Goal: Task Accomplishment & Management: Manage account settings

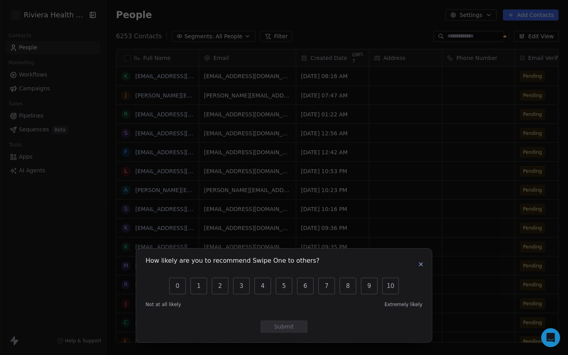
scroll to position [312, 461]
click at [421, 267] on button "button" at bounding box center [420, 263] width 9 height 9
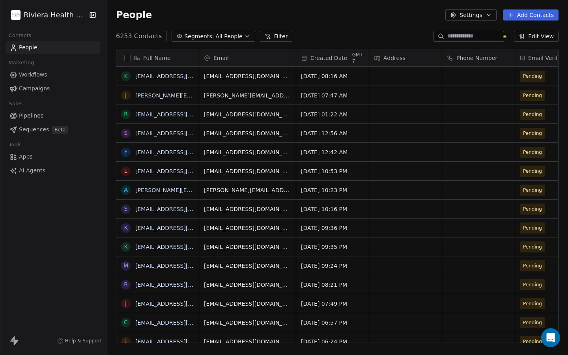
click at [80, 14] on html "Riviera Health Spa Contacts People Marketing Workflows Campaigns Sales Pipeline…" at bounding box center [284, 177] width 568 height 355
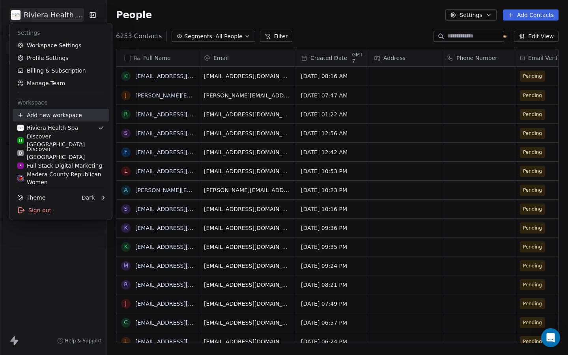
click at [43, 114] on div "Add new workspace" at bounding box center [61, 115] width 96 height 13
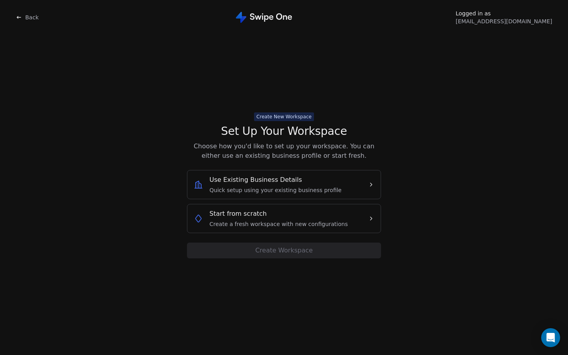
click at [307, 223] on span "Create a fresh workspace with new configurations" at bounding box center [278, 224] width 138 height 8
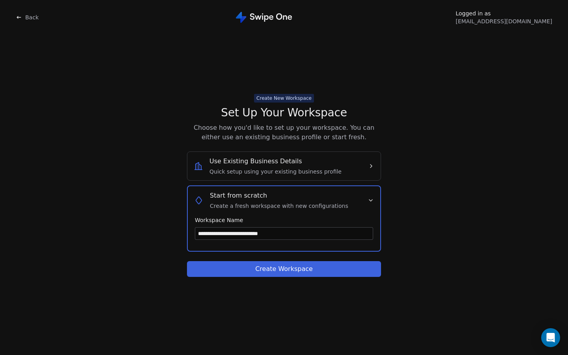
type input "**********"
click at [289, 269] on button "Create Workspace" at bounding box center [284, 269] width 194 height 16
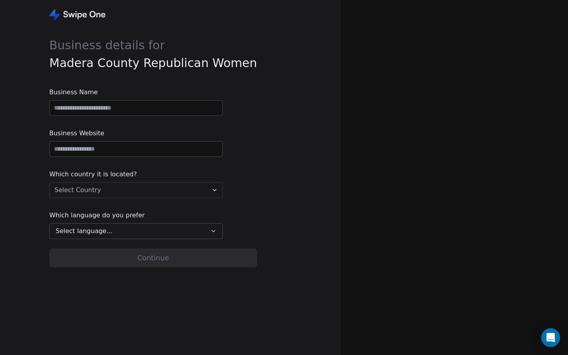
click at [123, 112] on input at bounding box center [136, 108] width 173 height 15
type input "**********"
click at [71, 153] on input "url" at bounding box center [136, 149] width 173 height 15
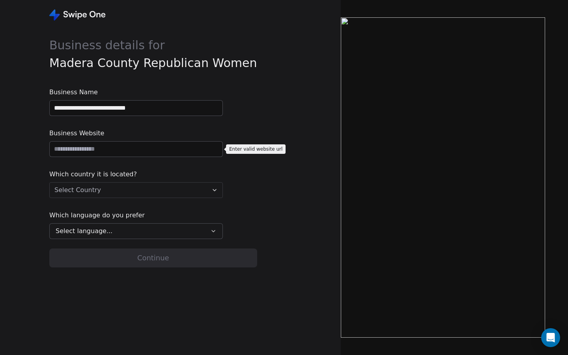
click at [83, 151] on input "url" at bounding box center [136, 149] width 173 height 15
paste input "**********"
type input "**********"
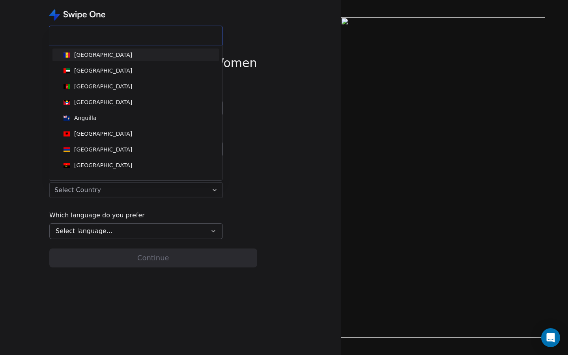
click at [116, 190] on html "**********" at bounding box center [284, 177] width 568 height 355
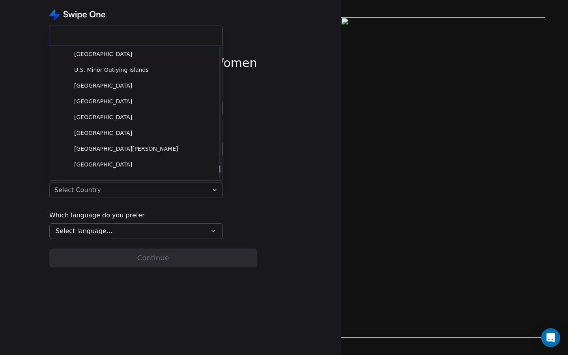
scroll to position [3624, 0]
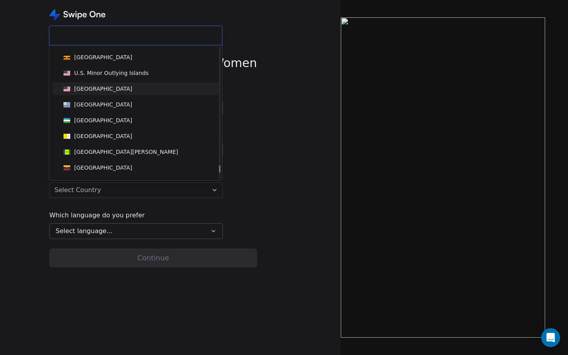
click at [93, 85] on div "[GEOGRAPHIC_DATA]" at bounding box center [103, 89] width 58 height 8
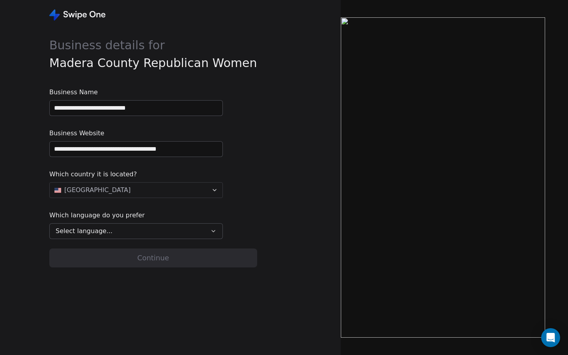
click at [104, 231] on span "Select language..." at bounding box center [84, 230] width 57 height 9
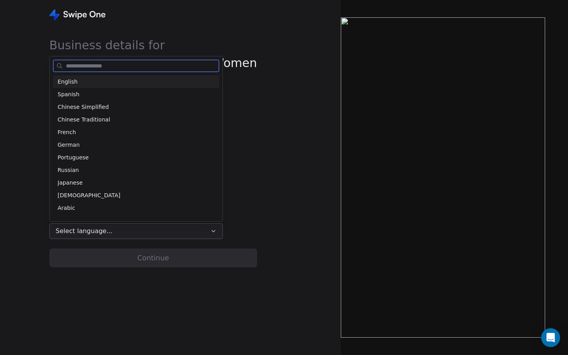
click at [73, 79] on span "English" at bounding box center [68, 82] width 20 height 8
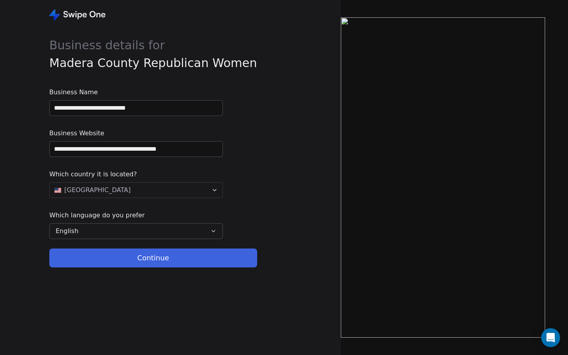
click at [105, 257] on button "Continue" at bounding box center [153, 257] width 208 height 19
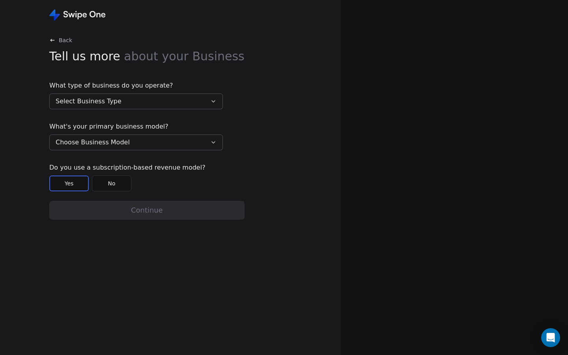
click at [112, 183] on button "No" at bounding box center [111, 183] width 39 height 16
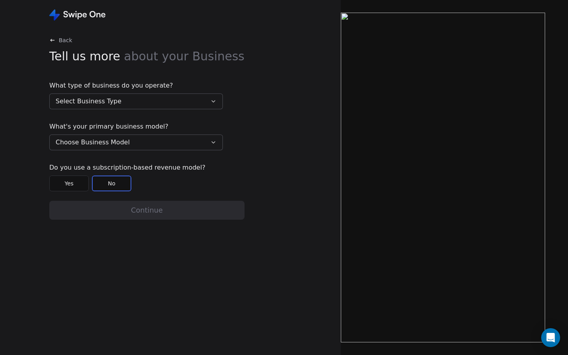
click at [171, 104] on button "Select Business Type" at bounding box center [135, 101] width 173 height 16
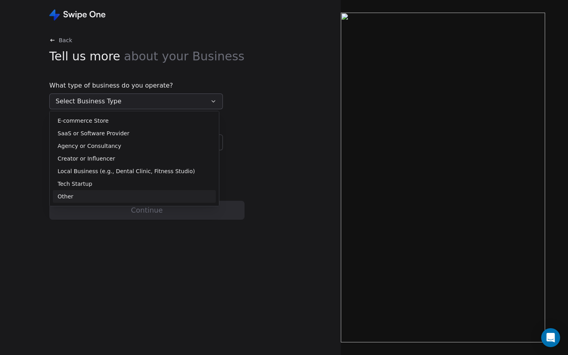
click at [74, 196] on div "Other" at bounding box center [134, 196] width 153 height 8
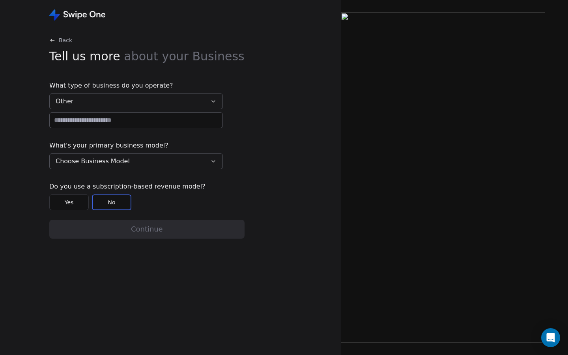
click at [99, 160] on span "Choose Business Model" at bounding box center [93, 160] width 74 height 9
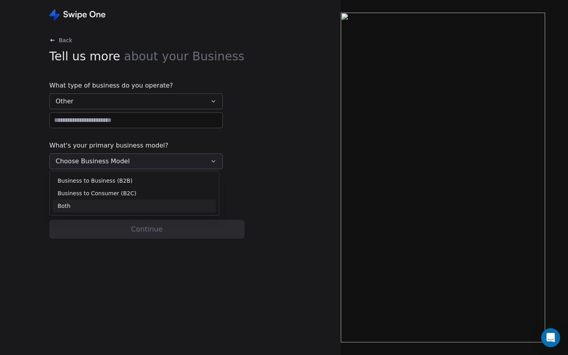
click at [62, 205] on span "Both" at bounding box center [64, 206] width 13 height 8
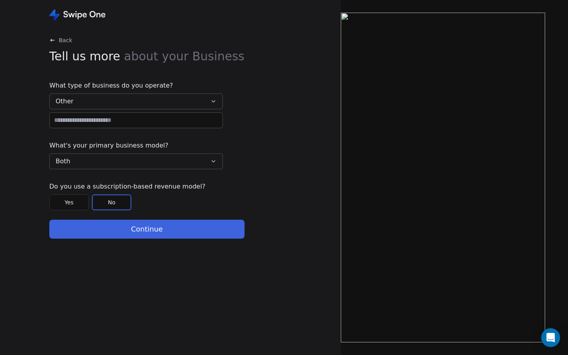
click at [98, 226] on button "Continue" at bounding box center [146, 229] width 195 height 19
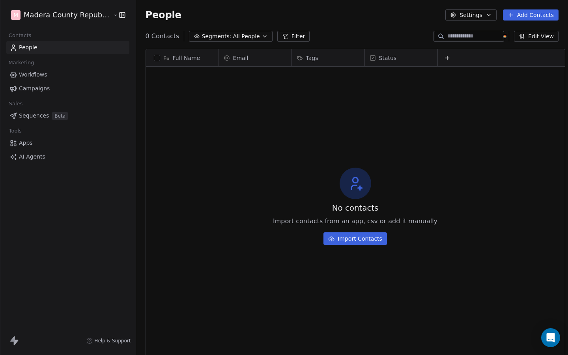
scroll to position [312, 438]
click at [356, 240] on button "Import Contacts" at bounding box center [354, 238] width 63 height 13
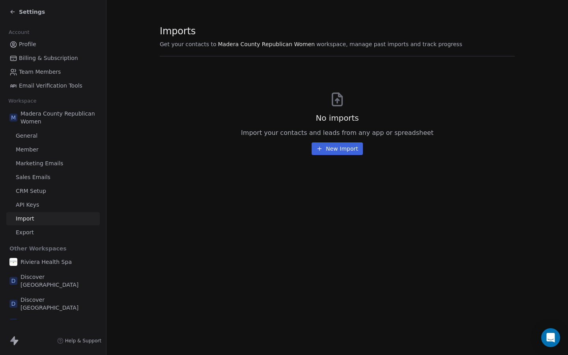
click at [326, 150] on button "New Import" at bounding box center [336, 148] width 51 height 13
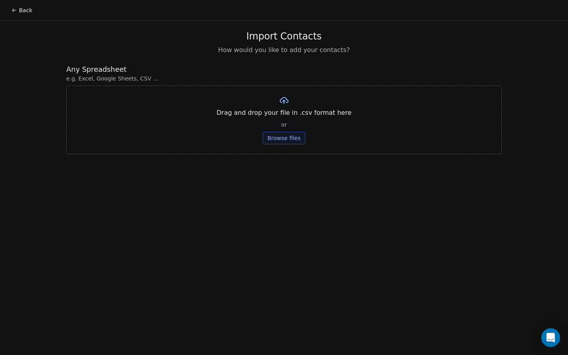
click at [293, 137] on button "Browse files" at bounding box center [284, 138] width 43 height 13
click at [293, 139] on button "Browse files" at bounding box center [284, 138] width 43 height 13
click at [275, 139] on button "Browse files" at bounding box center [284, 138] width 43 height 13
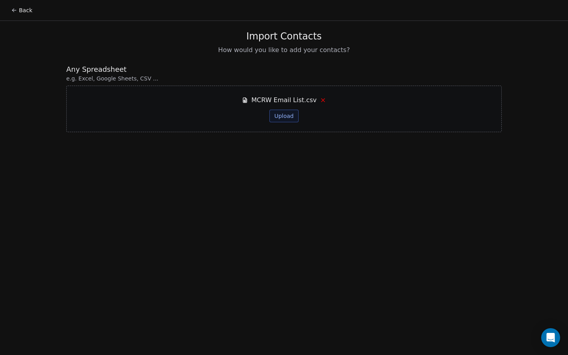
click at [287, 118] on button "Upload" at bounding box center [283, 116] width 29 height 13
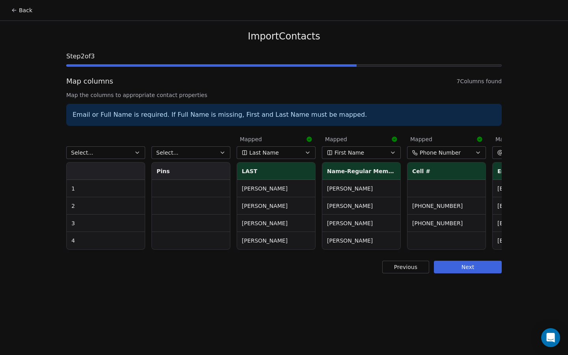
click at [121, 150] on button "Select..." at bounding box center [105, 152] width 79 height 13
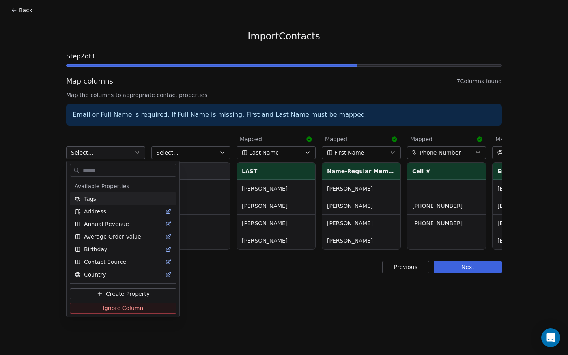
click at [121, 150] on html "Back Import Contacts Step 2 of 3 Map columns 7 Columns found Map the columns to…" at bounding box center [284, 177] width 568 height 355
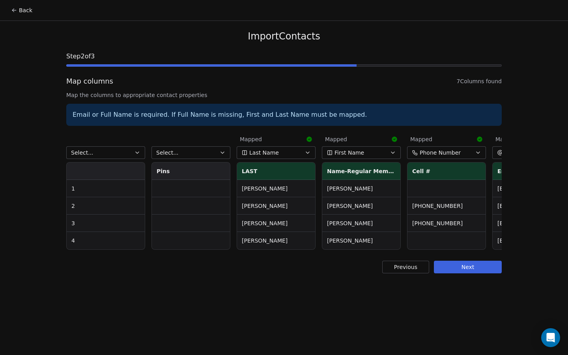
click at [294, 149] on button "Last Name" at bounding box center [275, 152] width 79 height 13
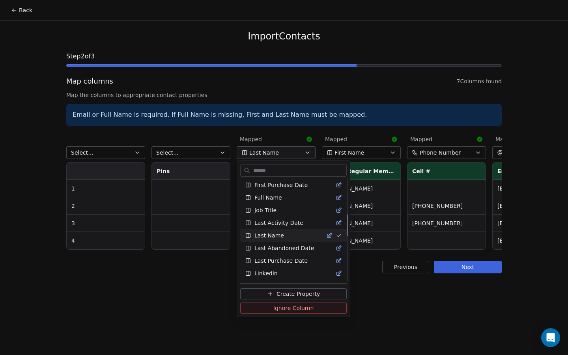
scroll to position [175, 0]
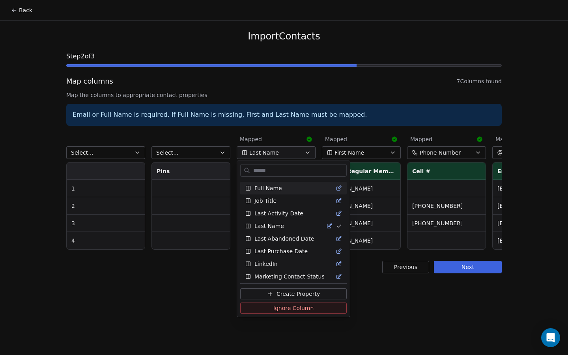
click at [270, 139] on html "Back Import Contacts Step 2 of 3 Map columns 7 Columns found Map the columns to…" at bounding box center [284, 177] width 568 height 355
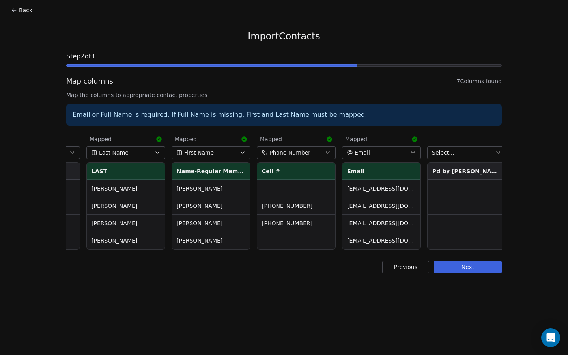
scroll to position [0, 151]
click at [450, 266] on button "Next" at bounding box center [468, 267] width 68 height 13
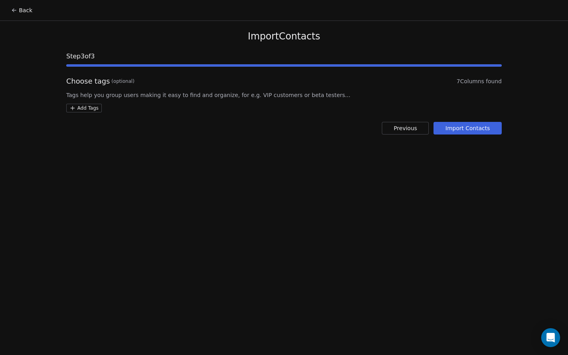
click at [86, 108] on html "Back Import Contacts Step 3 of 3 Choose tags (optional) 7 Columns found Tags he…" at bounding box center [284, 177] width 568 height 355
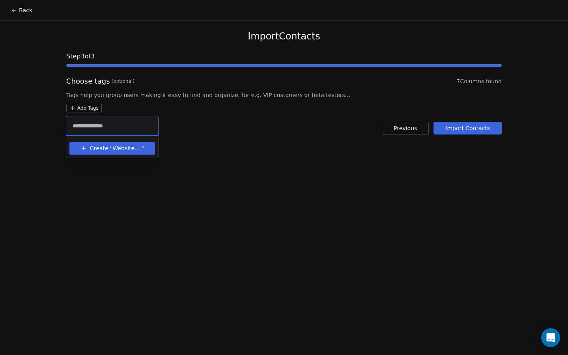
type input "**********"
click at [110, 149] on span "Create "" at bounding box center [101, 148] width 22 height 8
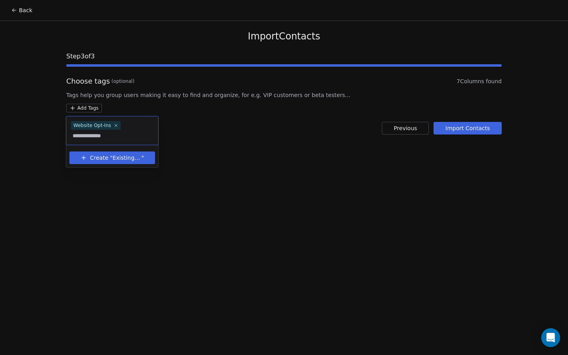
type input "**********"
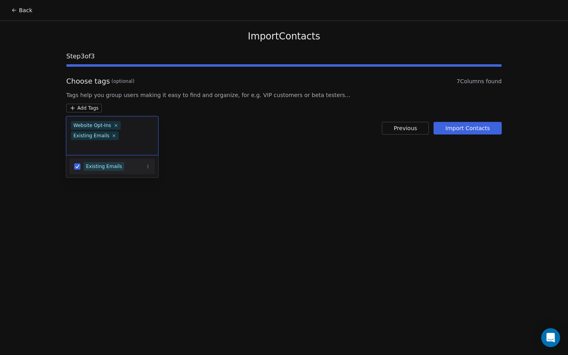
scroll to position [0, 0]
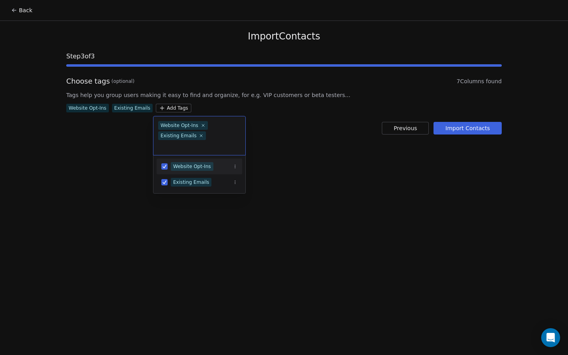
click at [453, 128] on html "Back Import Contacts Step 3 of 3 Choose tags (optional) 7 Columns found Tags he…" at bounding box center [284, 177] width 568 height 355
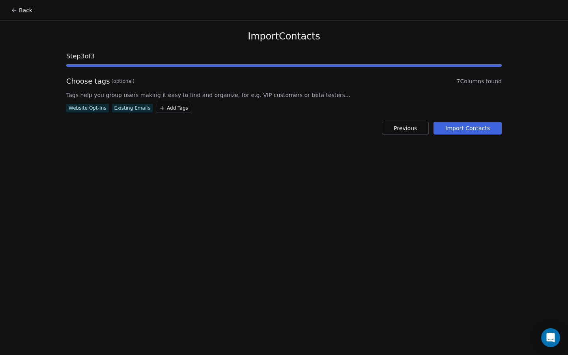
click at [453, 130] on button "Import Contacts" at bounding box center [467, 128] width 68 height 13
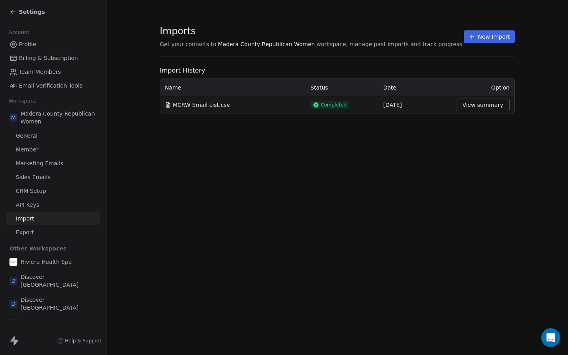
click at [488, 105] on button "View summary" at bounding box center [483, 105] width 54 height 13
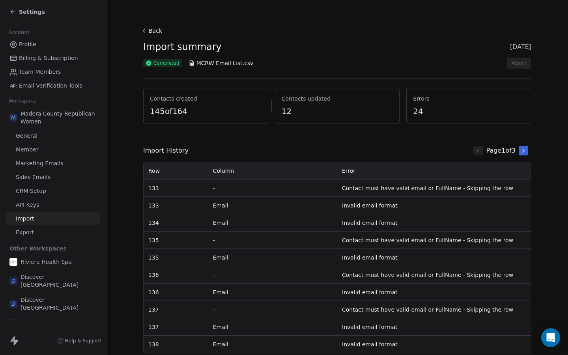
click at [524, 151] on icon at bounding box center [523, 150] width 6 height 6
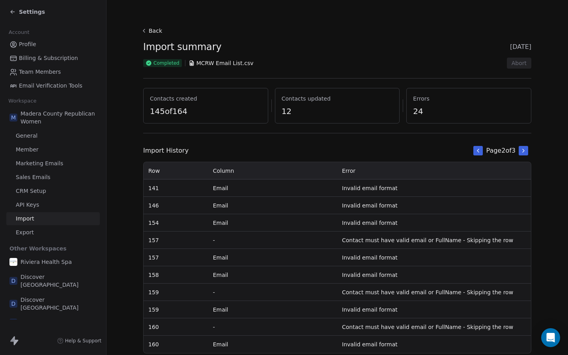
click at [524, 151] on icon at bounding box center [523, 150] width 6 height 6
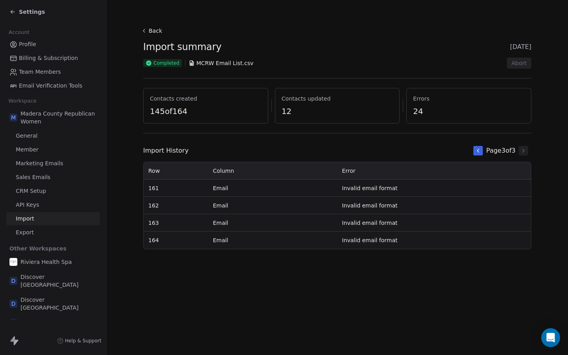
click at [475, 153] on icon at bounding box center [478, 150] width 6 height 6
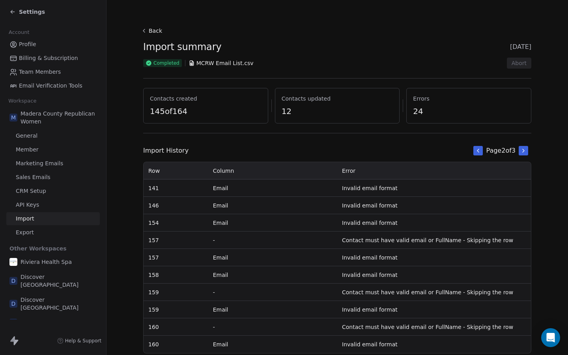
click at [475, 153] on icon at bounding box center [478, 150] width 6 height 6
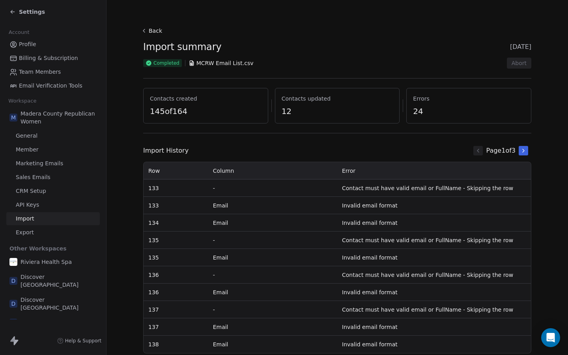
click at [185, 110] on span "145 of 164" at bounding box center [206, 111] width 112 height 11
click at [201, 64] on span "MCRW Email List.csv" at bounding box center [224, 63] width 57 height 8
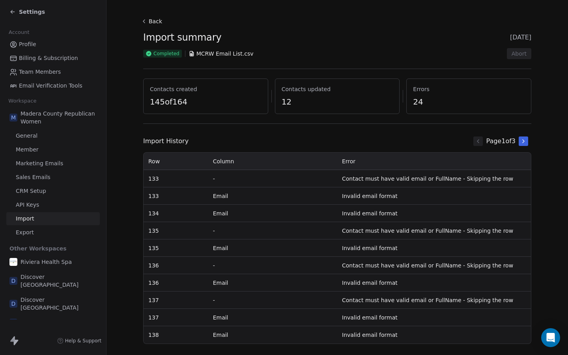
scroll to position [11, 0]
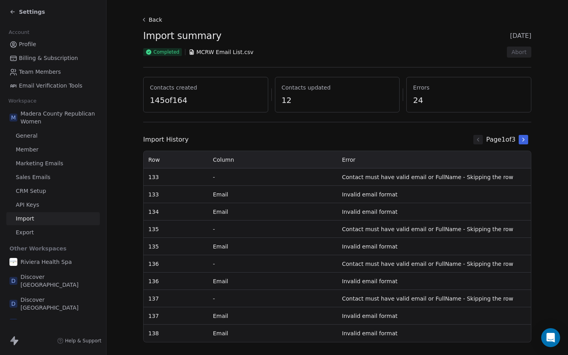
click at [152, 21] on button "Back" at bounding box center [152, 20] width 25 height 14
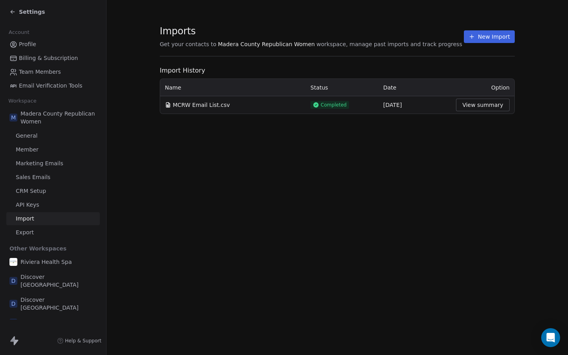
click at [485, 36] on button "New Import" at bounding box center [489, 36] width 51 height 13
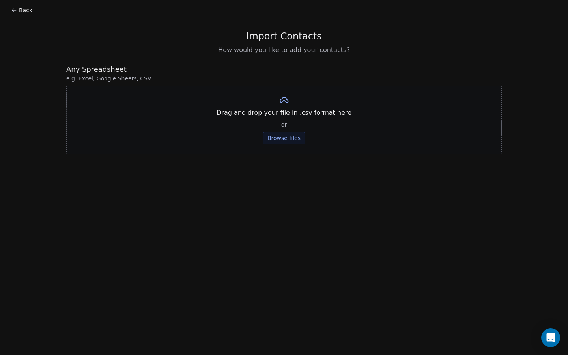
click at [269, 140] on button "Browse files" at bounding box center [284, 138] width 43 height 13
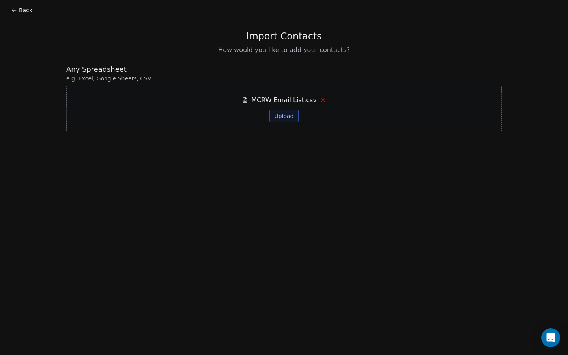
click at [276, 117] on button "Upload" at bounding box center [283, 116] width 29 height 13
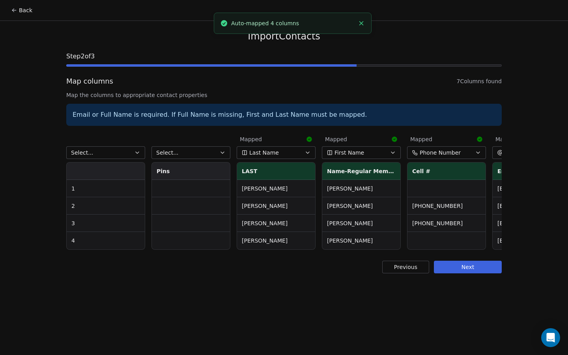
click at [128, 151] on button "Select..." at bounding box center [105, 152] width 79 height 13
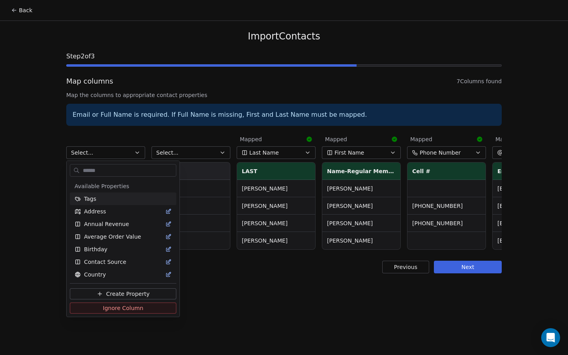
click at [128, 151] on html "Back Import Contacts Step 2 of 3 Map columns 7 Columns found Map the columns to…" at bounding box center [284, 177] width 568 height 355
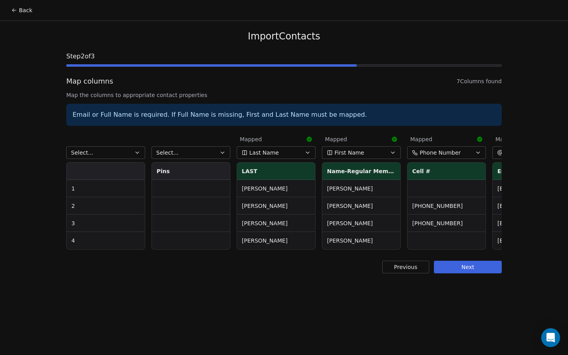
click at [189, 151] on button "Select..." at bounding box center [190, 152] width 79 height 13
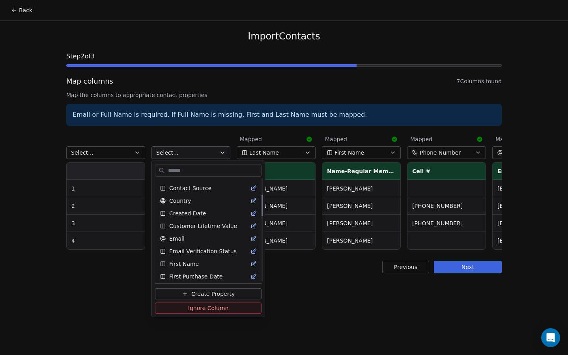
scroll to position [75, 0]
click at [181, 139] on html "Back Import Contacts Step 2 of 3 Map columns 7 Columns found Map the columns to…" at bounding box center [284, 177] width 568 height 355
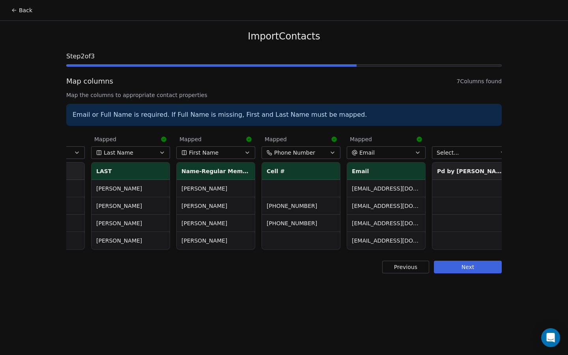
scroll to position [0, 150]
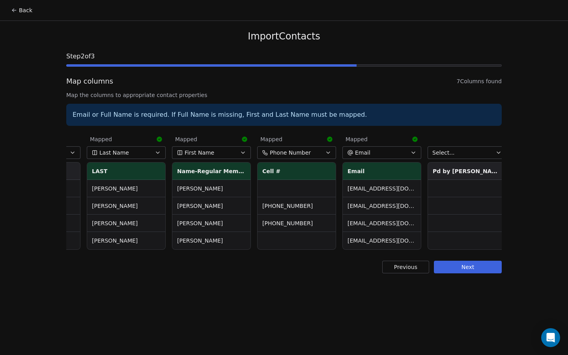
click at [239, 152] on button "First Name" at bounding box center [211, 152] width 79 height 13
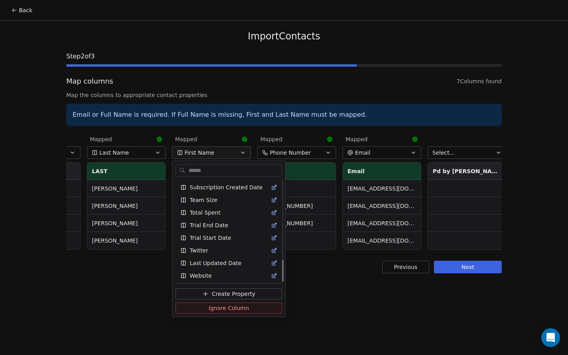
scroll to position [379, 0]
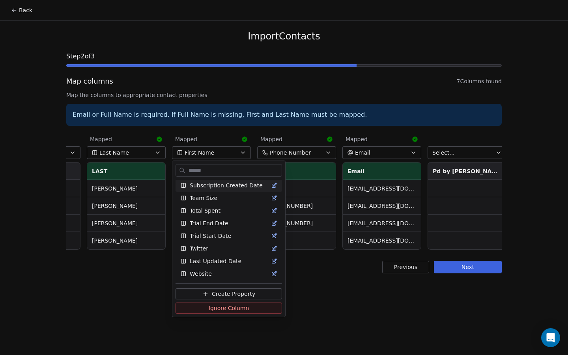
click at [211, 144] on html "Back Import Contacts Step 2 of 3 Map columns 7 Columns found Map the columns to…" at bounding box center [284, 177] width 568 height 355
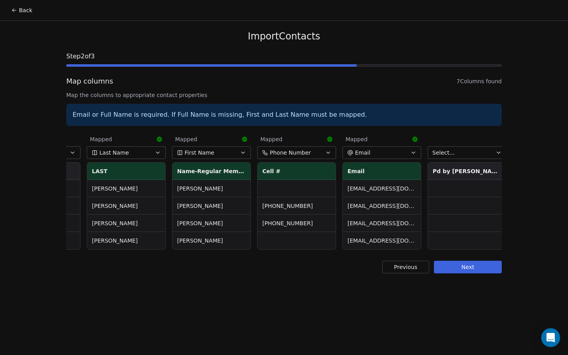
scroll to position [0, 155]
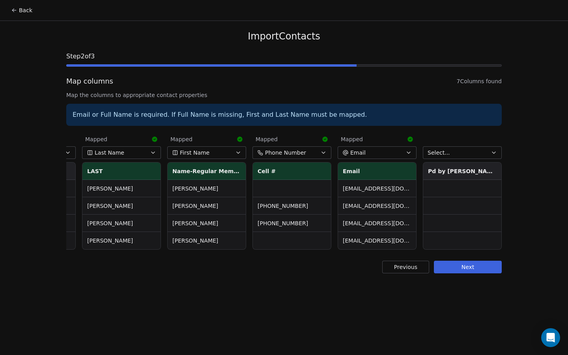
click at [456, 265] on button "Next" at bounding box center [468, 267] width 68 height 13
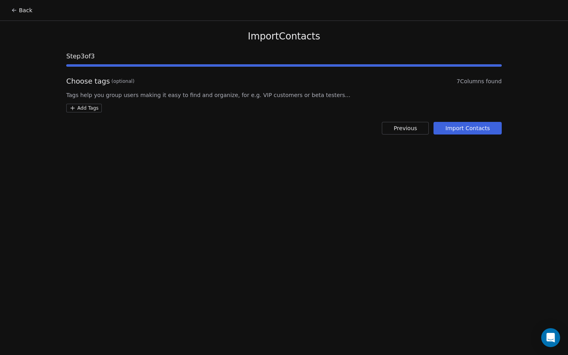
click at [452, 129] on button "Import Contacts" at bounding box center [467, 128] width 68 height 13
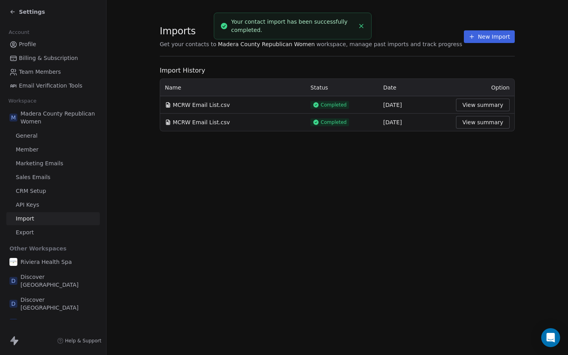
click at [473, 104] on button "View summary" at bounding box center [483, 105] width 54 height 13
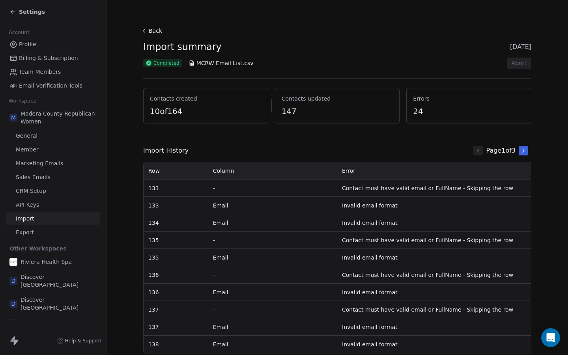
scroll to position [24, 0]
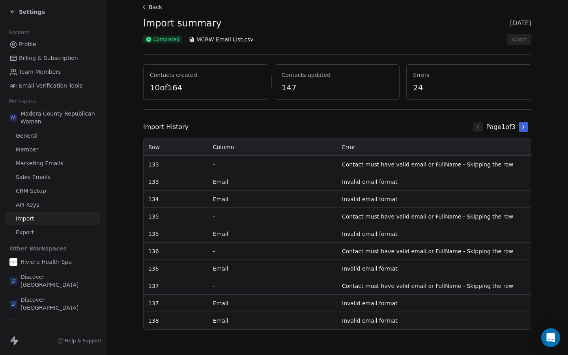
click at [149, 6] on button "Back" at bounding box center [152, 7] width 25 height 14
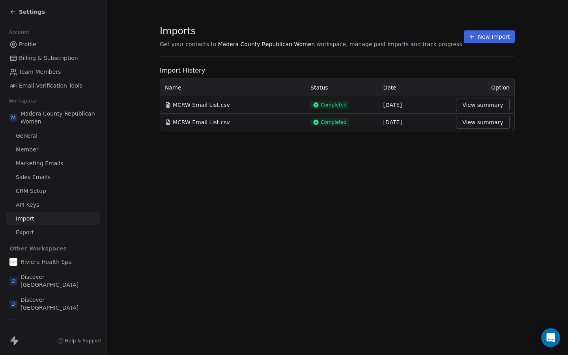
click at [481, 117] on button "View summary" at bounding box center [483, 122] width 54 height 13
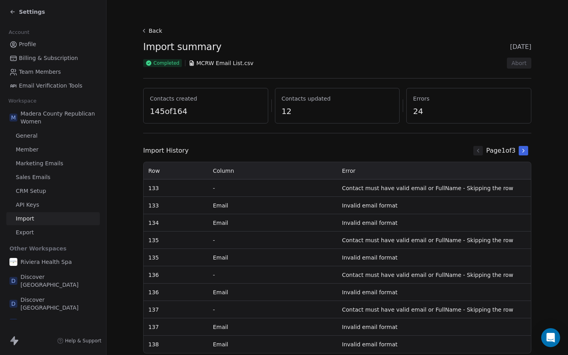
click at [154, 31] on button "Back" at bounding box center [152, 31] width 25 height 14
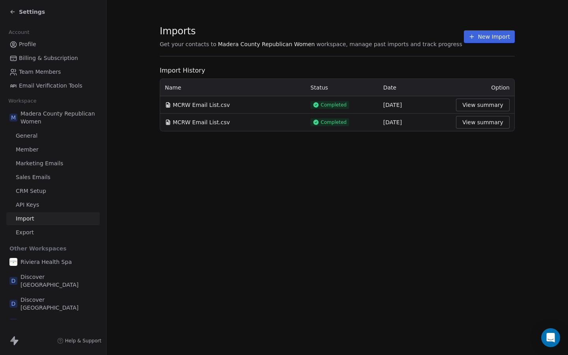
click at [486, 102] on button "View summary" at bounding box center [483, 105] width 54 height 13
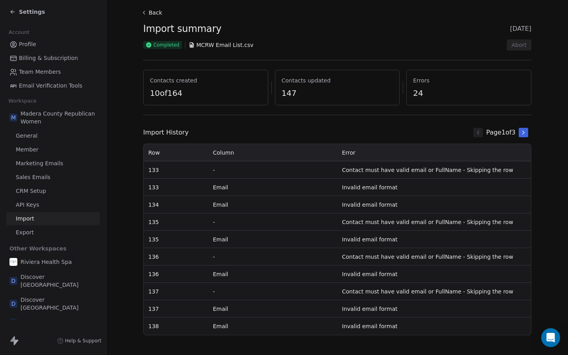
scroll to position [21, 0]
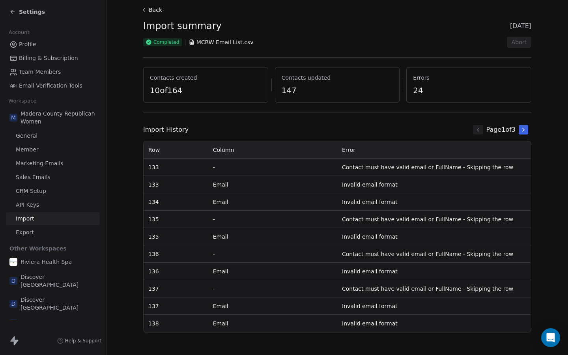
click at [523, 132] on icon at bounding box center [523, 130] width 6 height 6
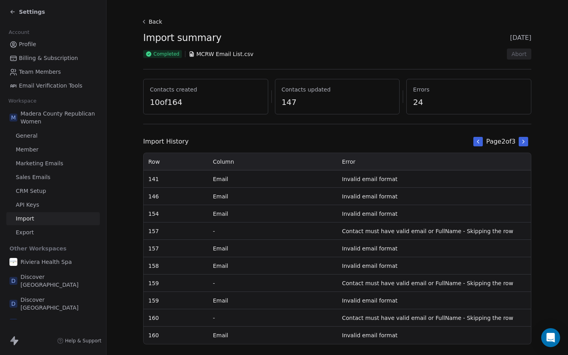
scroll to position [24, 0]
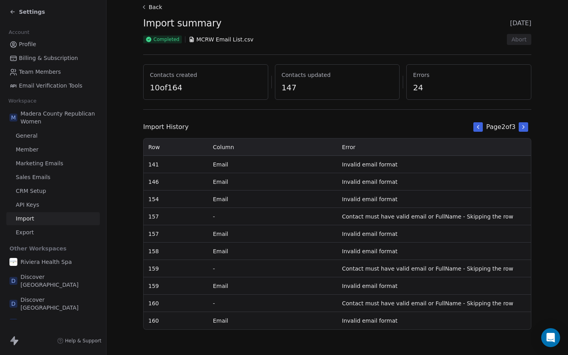
click at [61, 112] on span "Madera County Republican Women" at bounding box center [58, 118] width 76 height 16
click at [12, 13] on icon at bounding box center [12, 12] width 6 height 6
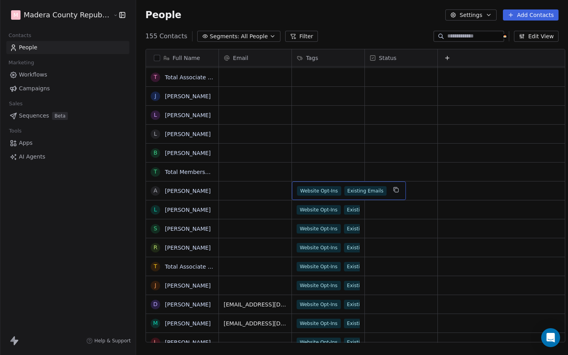
click at [332, 192] on span "Website Opt-Ins" at bounding box center [319, 190] width 44 height 9
click at [15, 19] on html "M Madera County Republican Women Contacts People Marketing Workflows Campaigns …" at bounding box center [284, 177] width 568 height 355
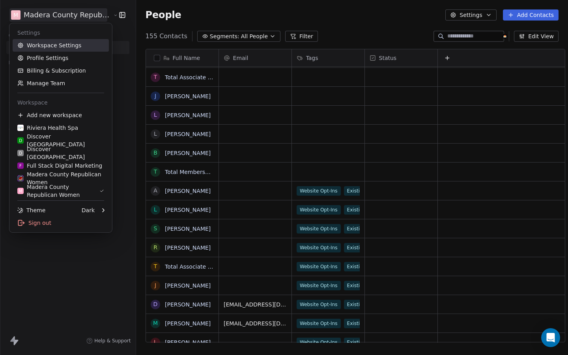
click at [36, 45] on link "Workspace Settings" at bounding box center [61, 45] width 96 height 13
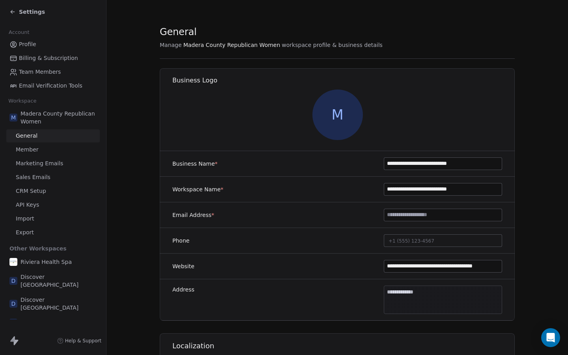
click at [335, 112] on span "M" at bounding box center [337, 114] width 50 height 50
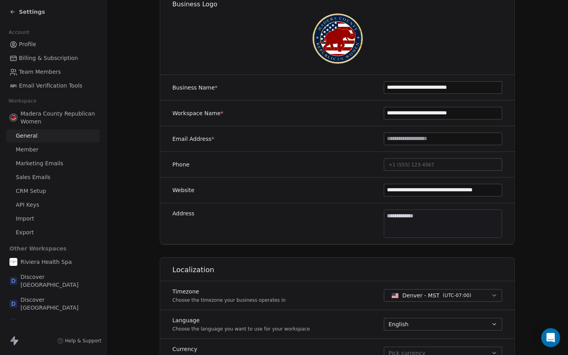
click at [417, 139] on input at bounding box center [442, 139] width 117 height 12
type input "**********"
click at [421, 162] on span "+1 (555) 123-4567" at bounding box center [411, 165] width 46 height 6
type input "**********"
click at [421, 218] on html "**********" at bounding box center [284, 177] width 568 height 355
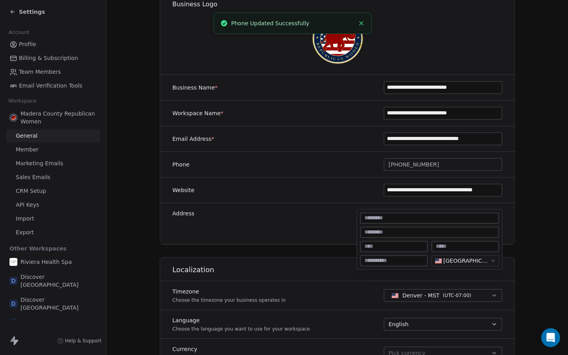
click at [426, 218] on body "**********" at bounding box center [284, 177] width 568 height 355
click at [372, 218] on input at bounding box center [429, 218] width 136 height 8
paste input "**********"
type input "**********"
click at [370, 248] on input at bounding box center [393, 246] width 64 height 8
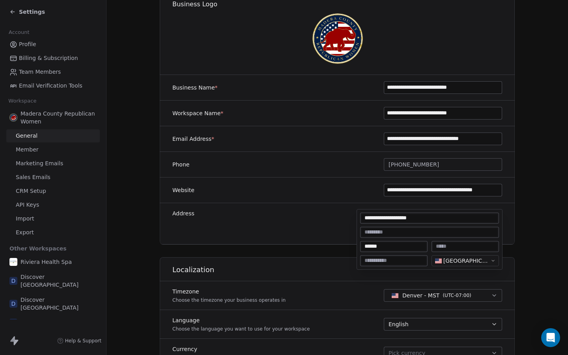
type input "******"
type input "**"
type input "*****"
type textarea "**********"
click at [341, 297] on html "**********" at bounding box center [284, 177] width 568 height 355
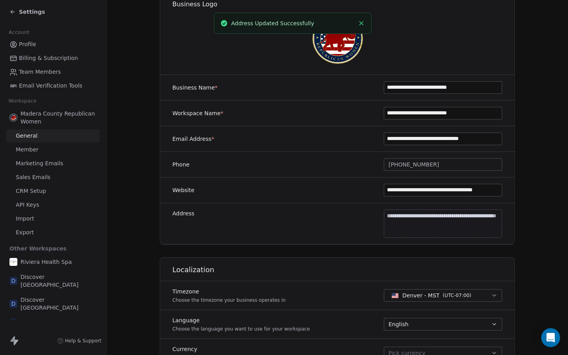
click at [410, 295] on span "Denver - MST" at bounding box center [420, 295] width 37 height 8
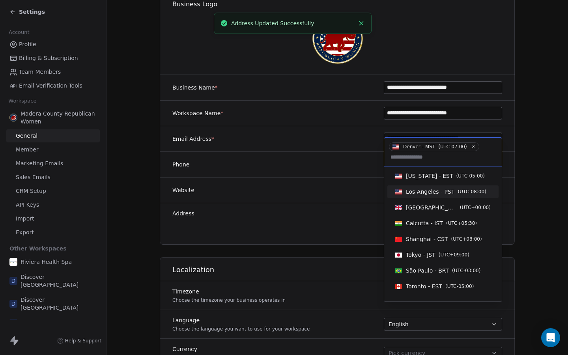
click at [439, 196] on span "Los Angeles - PST ( UTC-08:00 )" at bounding box center [440, 191] width 97 height 9
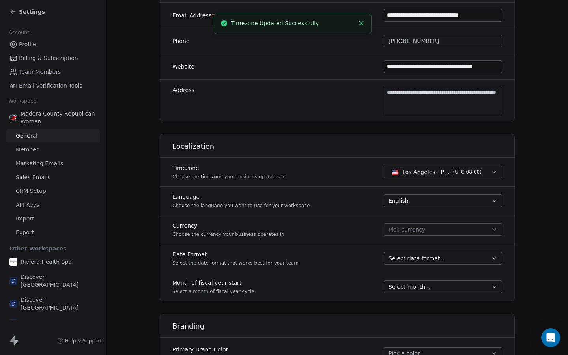
scroll to position [200, 0]
click at [414, 227] on span "Pick currency" at bounding box center [406, 229] width 37 height 8
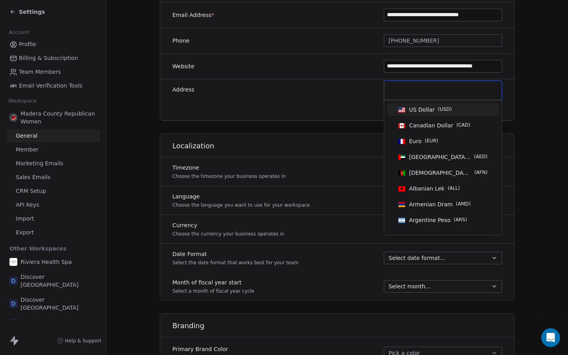
click at [418, 113] on span "US Dollar" at bounding box center [422, 110] width 26 height 8
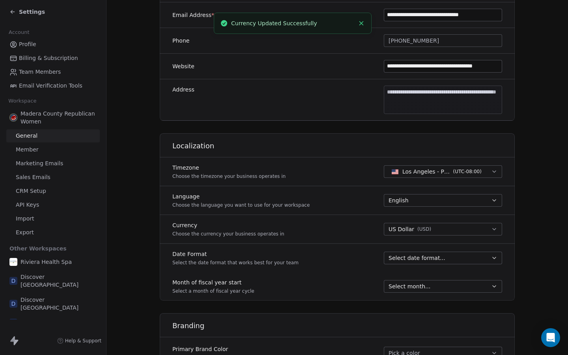
click at [393, 257] on span "Select date format..." at bounding box center [416, 258] width 57 height 8
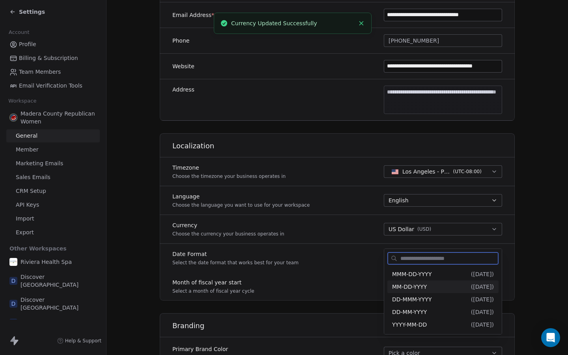
click at [397, 285] on span "MM-DD-YYYY" at bounding box center [409, 286] width 35 height 6
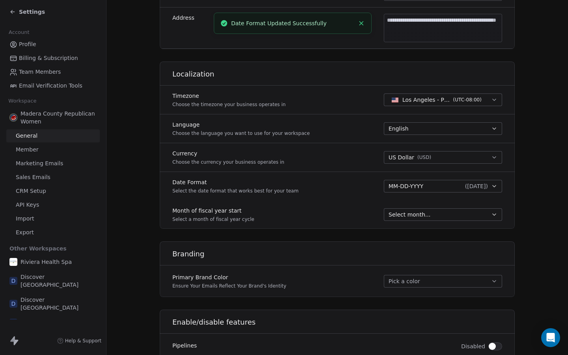
scroll to position [297, 0]
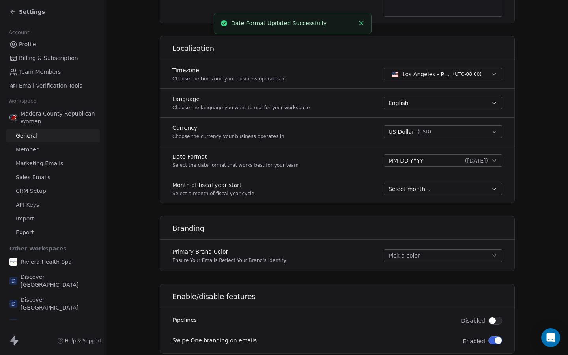
click at [432, 189] on div "Select month..." at bounding box center [437, 189] width 99 height 8
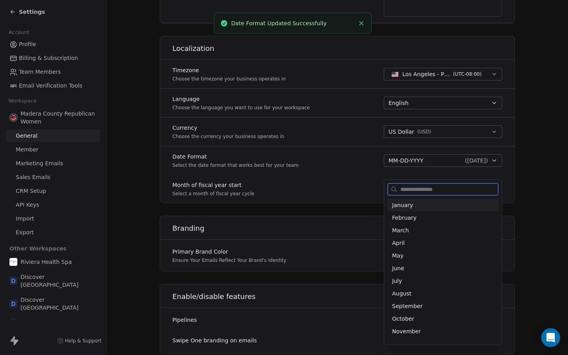
click at [418, 207] on span "January" at bounding box center [443, 205] width 102 height 8
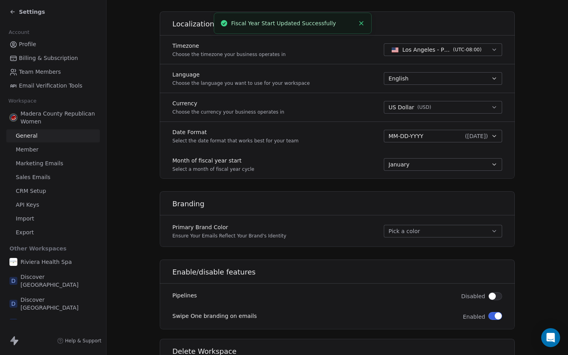
scroll to position [330, 0]
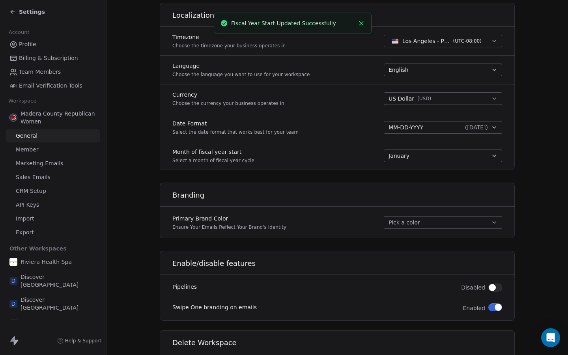
click at [422, 225] on button "Pick a color" at bounding box center [443, 222] width 118 height 13
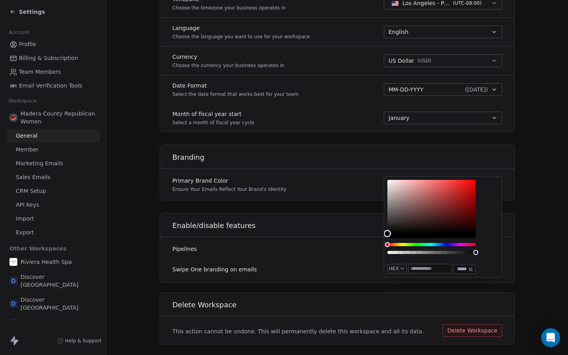
scroll to position [373, 0]
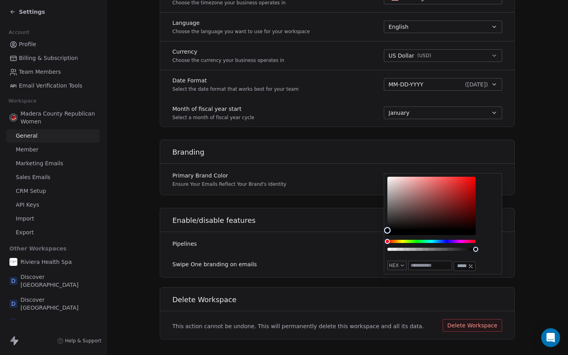
click at [420, 263] on input "text" at bounding box center [429, 265] width 43 height 9
paste input "*******"
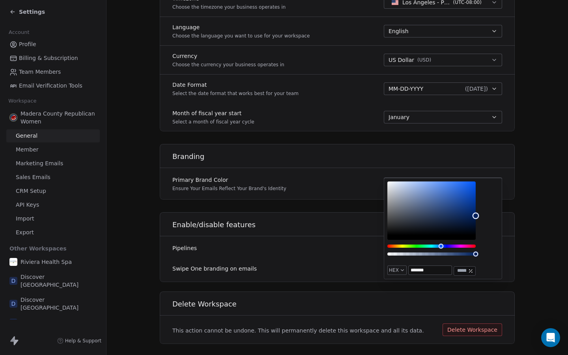
scroll to position [369, 0]
type input "*******"
click at [294, 259] on div "Enable/disable features Pipelines Disabled Swipe One branding on emails Enabled" at bounding box center [337, 247] width 355 height 70
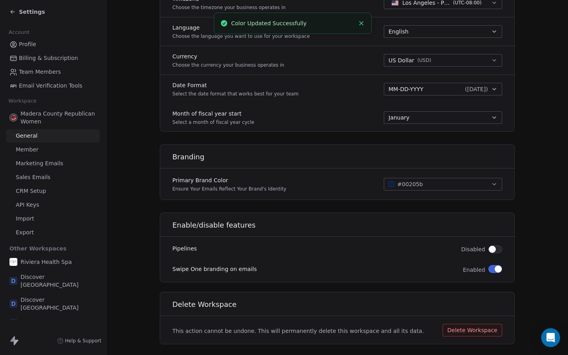
click at [182, 246] on label "Pipelines" at bounding box center [184, 248] width 24 height 8
click at [494, 251] on span "button" at bounding box center [491, 249] width 7 height 7
click at [491, 269] on button "button" at bounding box center [495, 269] width 14 height 8
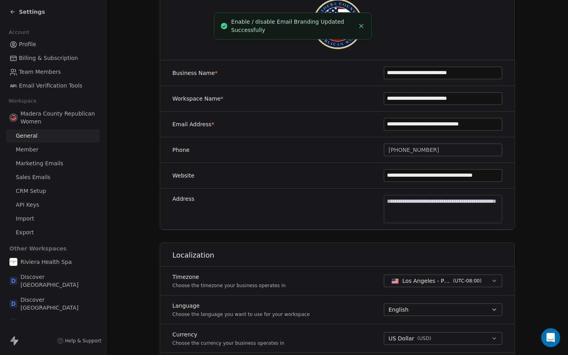
scroll to position [0, 0]
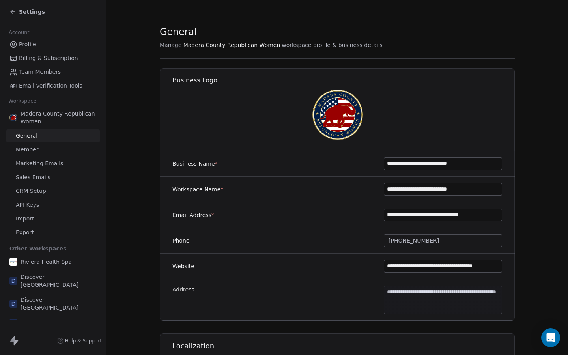
click at [30, 149] on span "Member" at bounding box center [27, 149] width 23 height 8
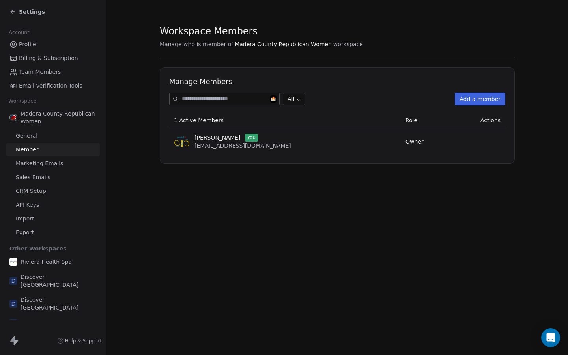
scroll to position [17, 0]
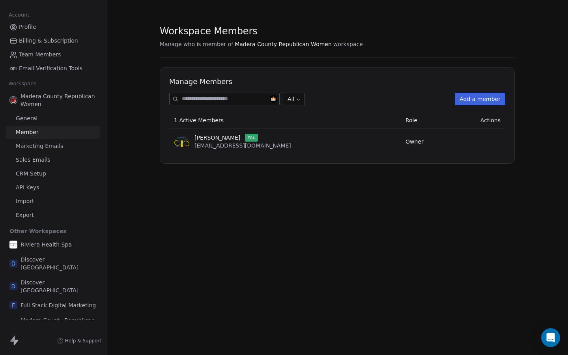
click at [42, 316] on span "Madera County Republican Women" at bounding box center [58, 324] width 76 height 16
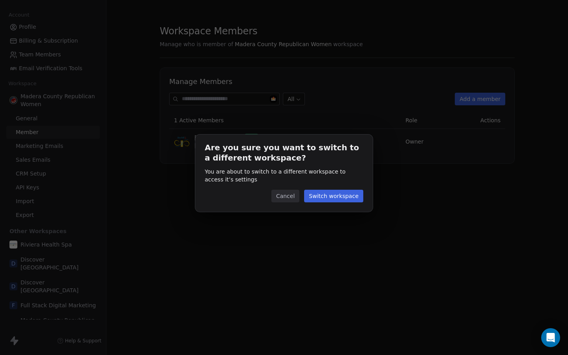
click at [281, 196] on button "Cancel" at bounding box center [285, 196] width 28 height 13
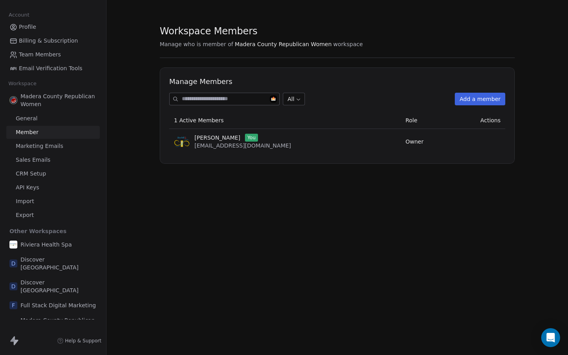
click at [490, 101] on button "Add a member" at bounding box center [479, 99] width 50 height 13
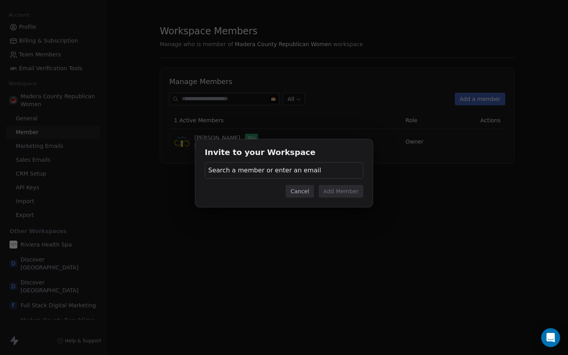
click at [301, 192] on button "Cancel" at bounding box center [299, 191] width 28 height 13
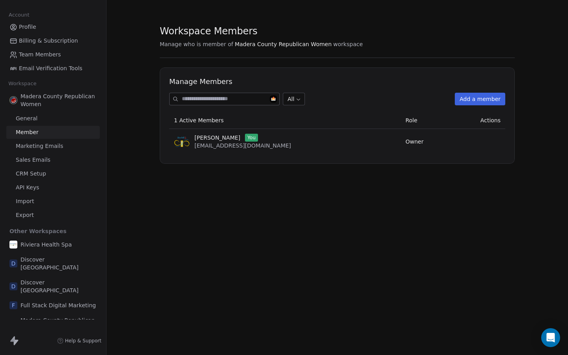
click at [43, 147] on span "Marketing Emails" at bounding box center [39, 146] width 47 height 8
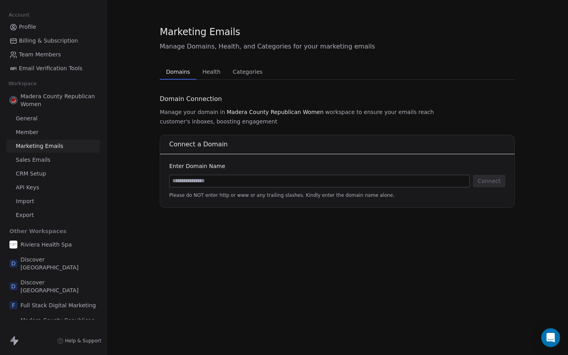
click at [185, 182] on input at bounding box center [319, 181] width 300 height 12
click at [194, 180] on input at bounding box center [319, 181] width 300 height 12
paste input "**********"
drag, startPoint x: 203, startPoint y: 183, endPoint x: 161, endPoint y: 181, distance: 42.3
click at [161, 181] on div "**********" at bounding box center [337, 171] width 355 height 73
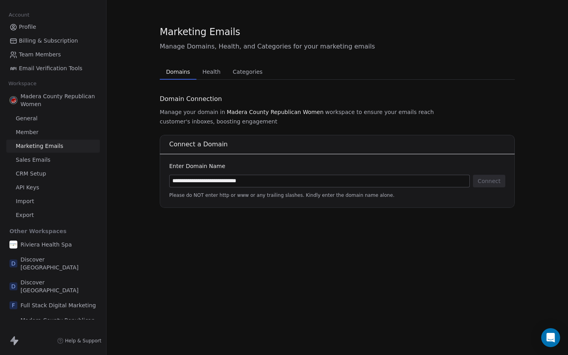
click at [278, 177] on input "**********" at bounding box center [319, 181] width 300 height 12
click at [279, 182] on input "**********" at bounding box center [319, 181] width 300 height 12
type input "**********"
click at [493, 184] on button "Connect" at bounding box center [489, 181] width 32 height 13
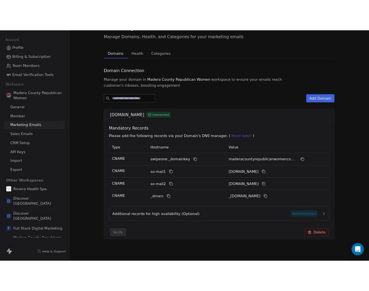
scroll to position [41, 0]
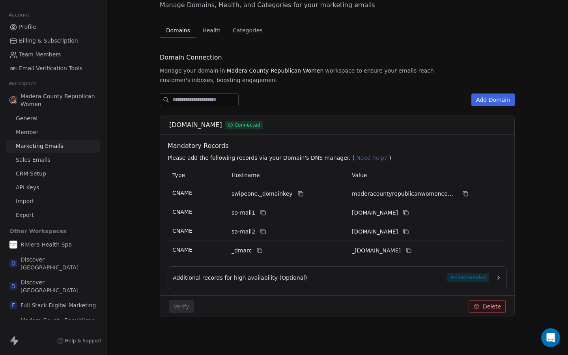
click at [268, 32] on div "Domains Domains Health Health Categories Categories" at bounding box center [337, 30] width 355 height 16
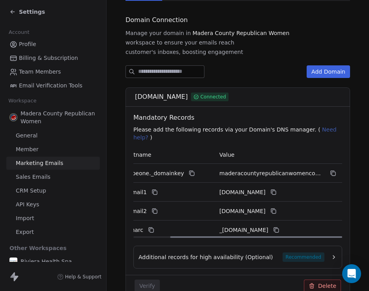
scroll to position [0, 0]
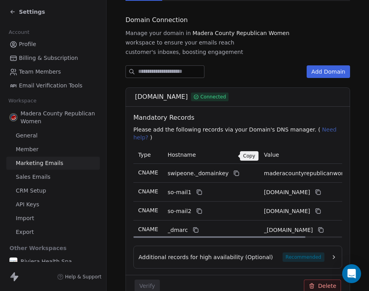
click at [233, 170] on icon at bounding box center [236, 173] width 6 height 6
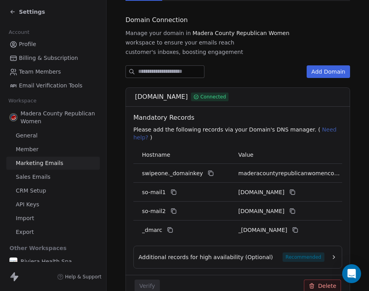
scroll to position [0, 45]
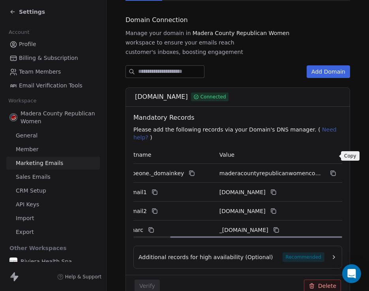
click at [332, 172] on icon at bounding box center [333, 174] width 4 height 4
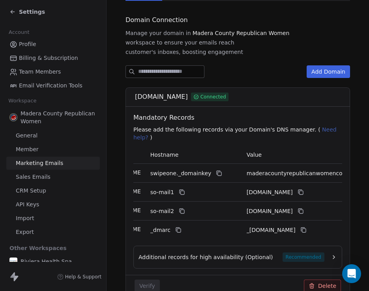
scroll to position [0, 0]
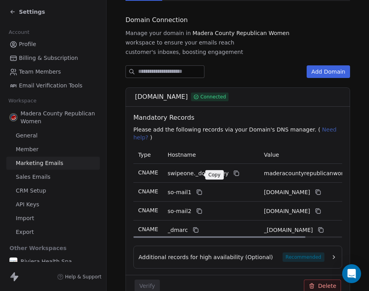
click at [196, 189] on icon at bounding box center [199, 192] width 6 height 6
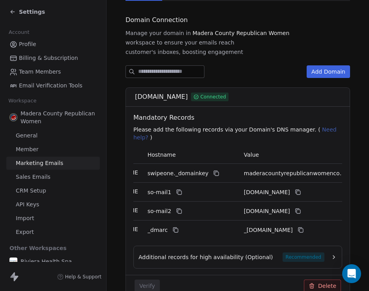
scroll to position [0, 45]
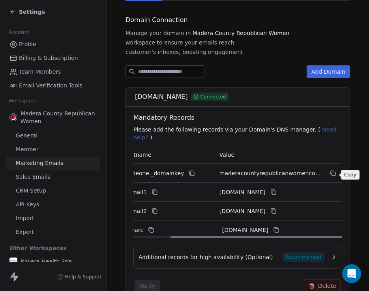
click at [276, 189] on icon at bounding box center [273, 192] width 6 height 6
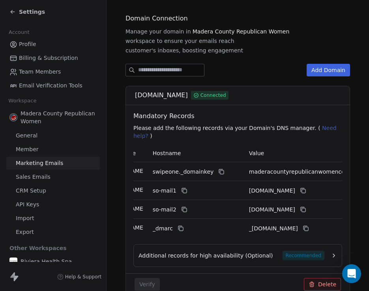
scroll to position [0, 0]
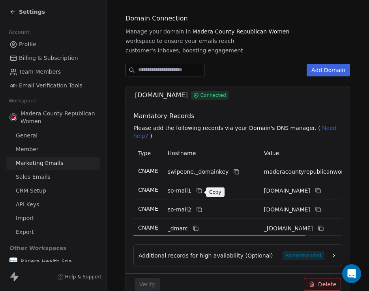
click at [198, 209] on icon at bounding box center [199, 211] width 4 height 4
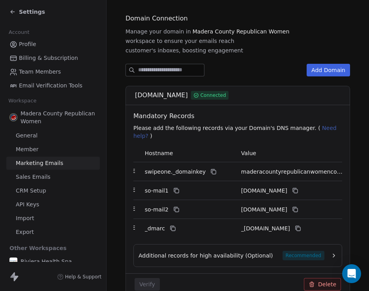
scroll to position [0, 45]
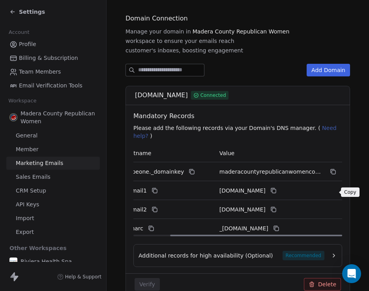
click at [276, 207] on icon at bounding box center [273, 210] width 6 height 6
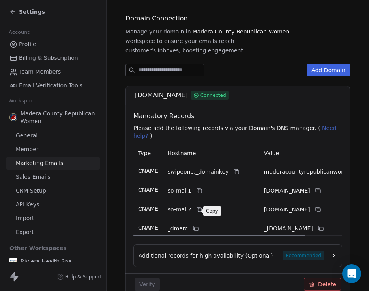
click at [193, 225] on icon at bounding box center [195, 228] width 6 height 6
click at [324, 225] on icon at bounding box center [320, 228] width 6 height 6
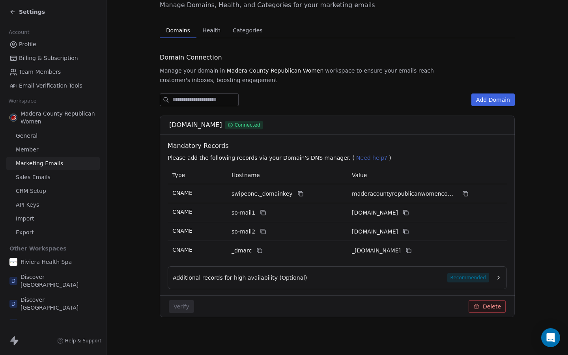
scroll to position [41, 0]
click at [493, 277] on button "Additional records for high availability (Optional) Recommended" at bounding box center [337, 277] width 329 height 9
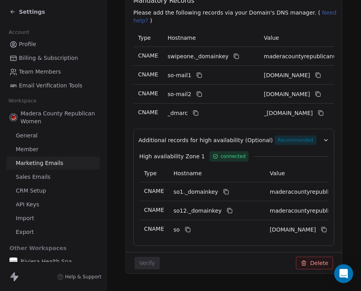
scroll to position [196, 0]
click at [223, 188] on icon at bounding box center [226, 191] width 6 height 6
click at [221, 187] on button at bounding box center [225, 191] width 9 height 9
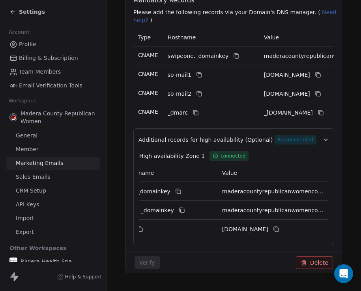
scroll to position [0, 64]
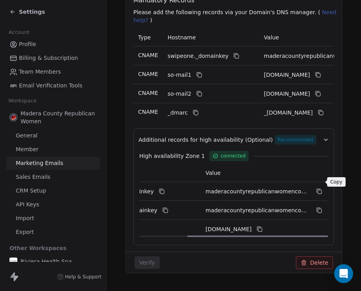
click at [318, 188] on icon at bounding box center [319, 191] width 6 height 6
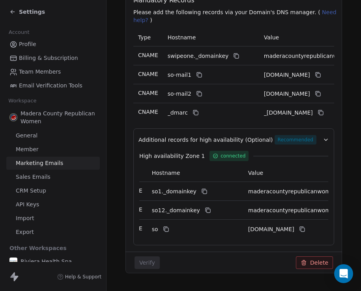
scroll to position [0, 0]
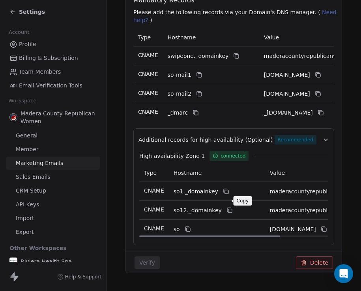
click at [226, 207] on icon at bounding box center [229, 210] width 6 height 6
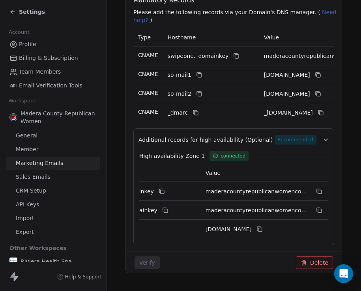
click at [317, 207] on icon at bounding box center [319, 210] width 6 height 6
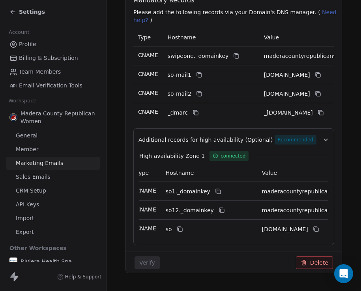
scroll to position [0, 0]
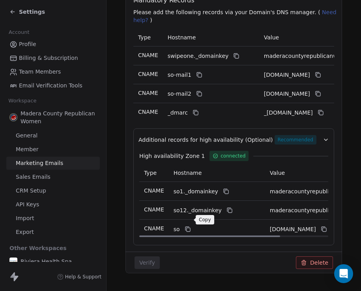
click at [186, 228] on icon at bounding box center [188, 230] width 4 height 4
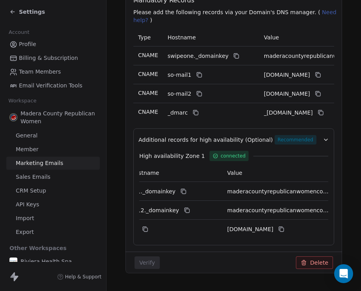
scroll to position [0, 64]
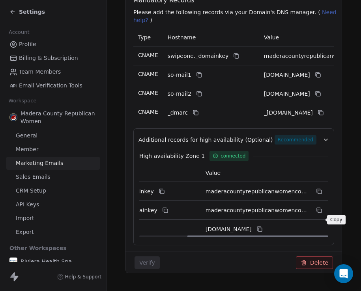
click at [263, 226] on icon at bounding box center [259, 229] width 6 height 6
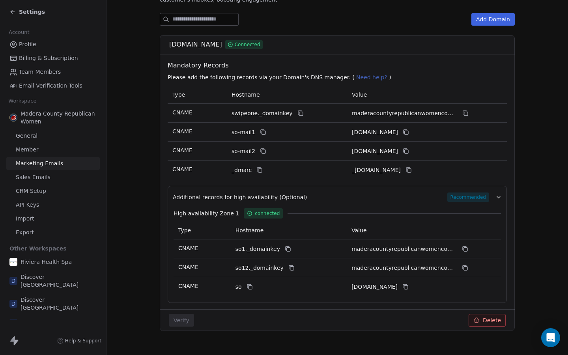
scroll to position [136, 0]
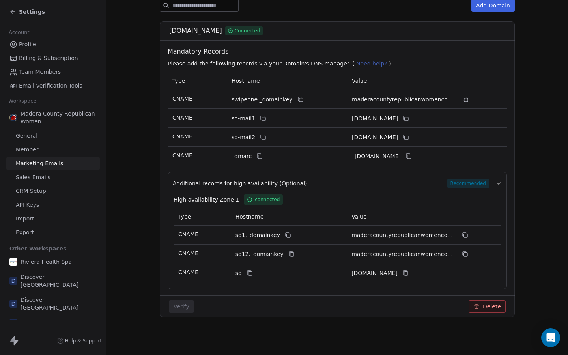
click at [36, 176] on span "Sales Emails" at bounding box center [33, 177] width 35 height 8
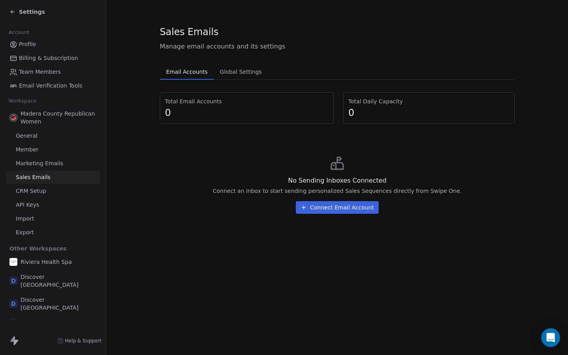
click at [333, 207] on button "Connect Email Account" at bounding box center [337, 207] width 83 height 13
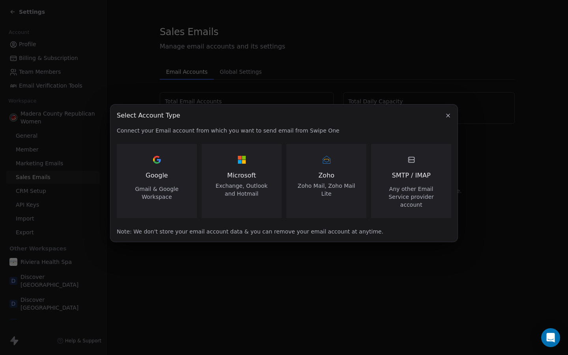
click at [393, 170] on div "SMTP / IMAP Any other Email Service provider account" at bounding box center [410, 180] width 61 height 55
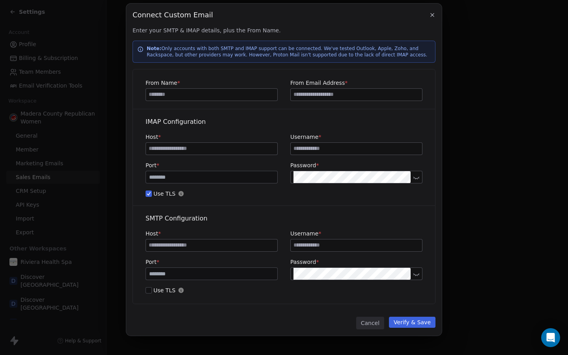
scroll to position [11, 0]
